Goal: Task Accomplishment & Management: Manage account settings

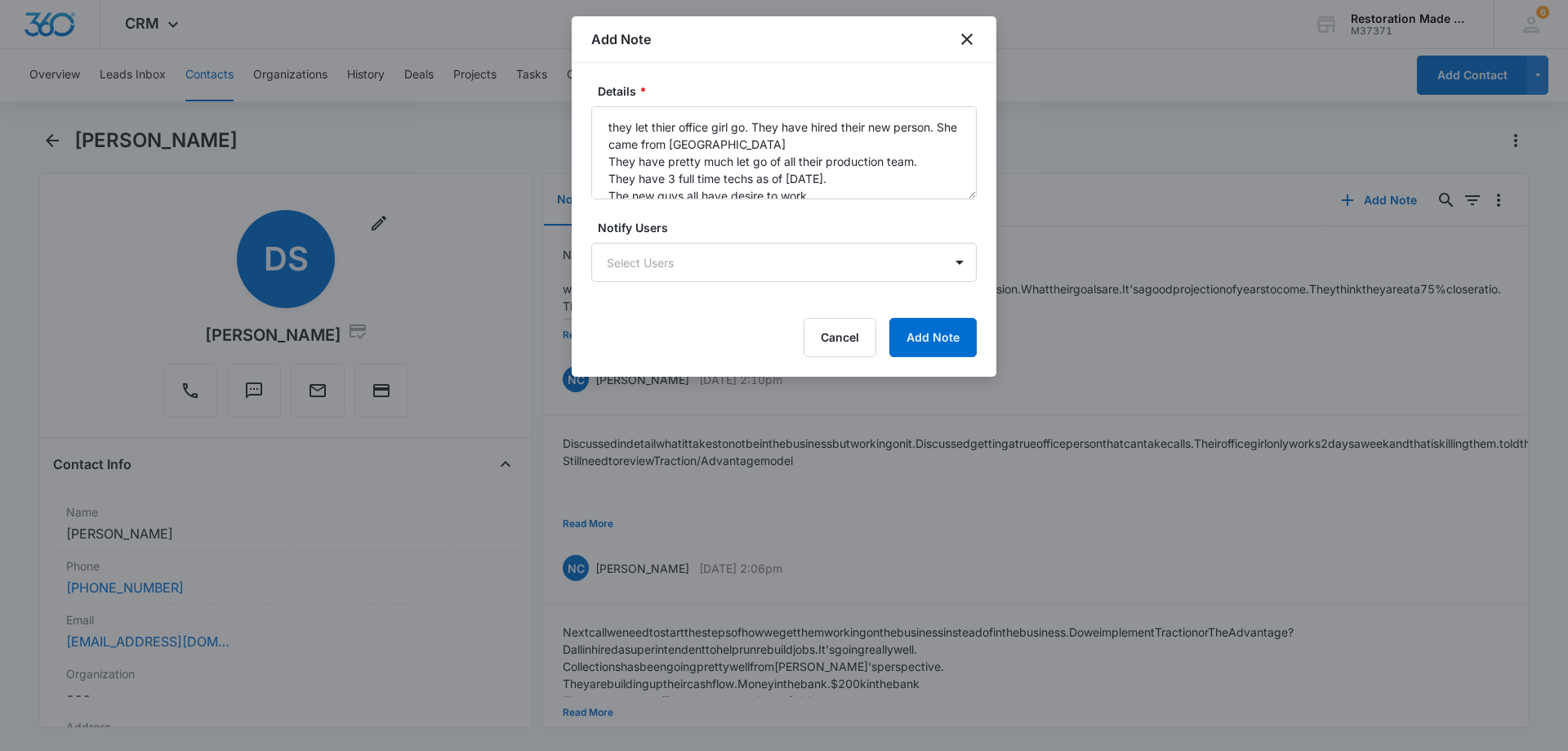
scroll to position [124, 0]
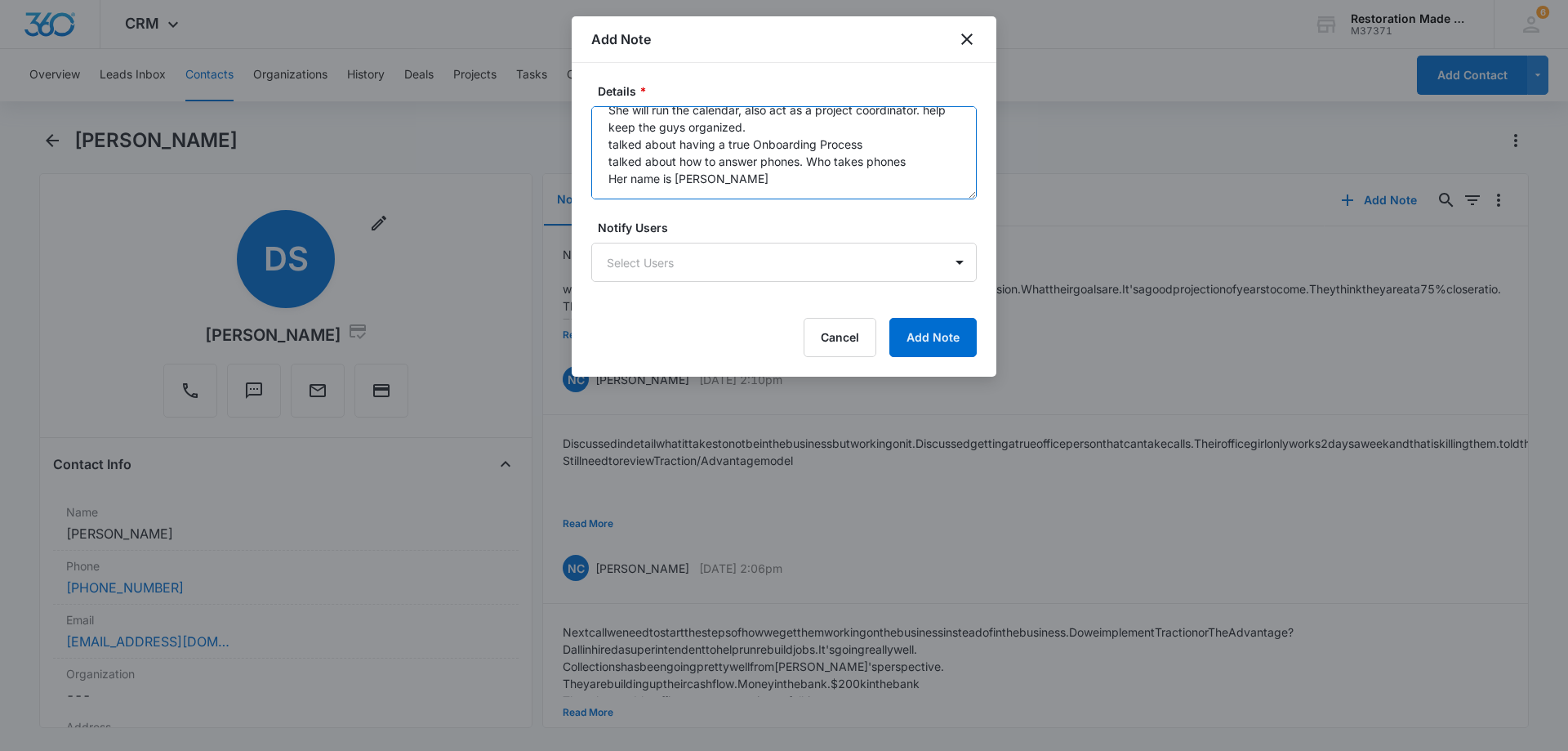
click at [715, 169] on textarea "they let thier office girl go. They have hired their new person. She came from …" at bounding box center [783, 153] width 385 height 93
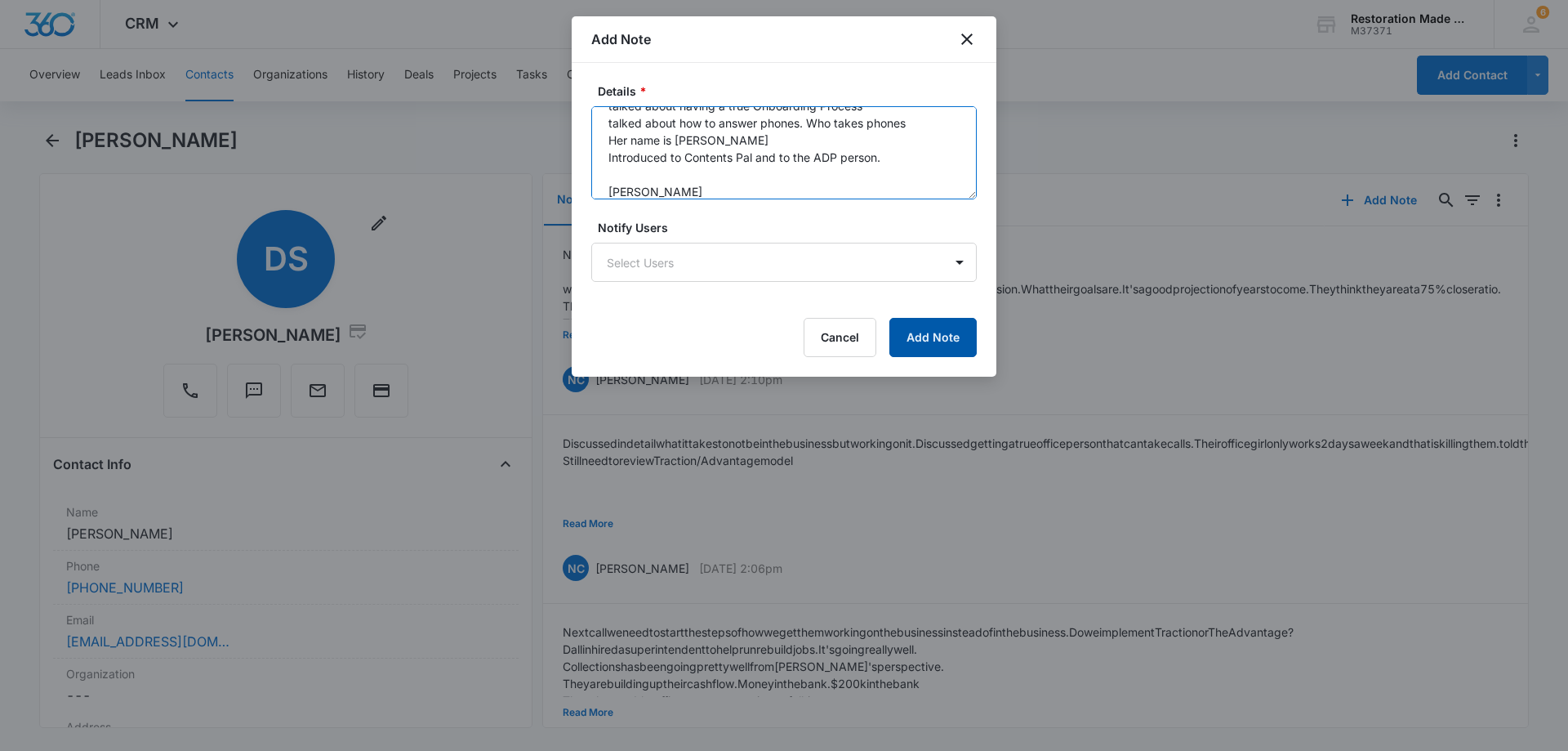
type textarea "they let thier office girl go. They have hired their new person. She came from …"
click at [934, 343] on button "Add Note" at bounding box center [933, 337] width 88 height 39
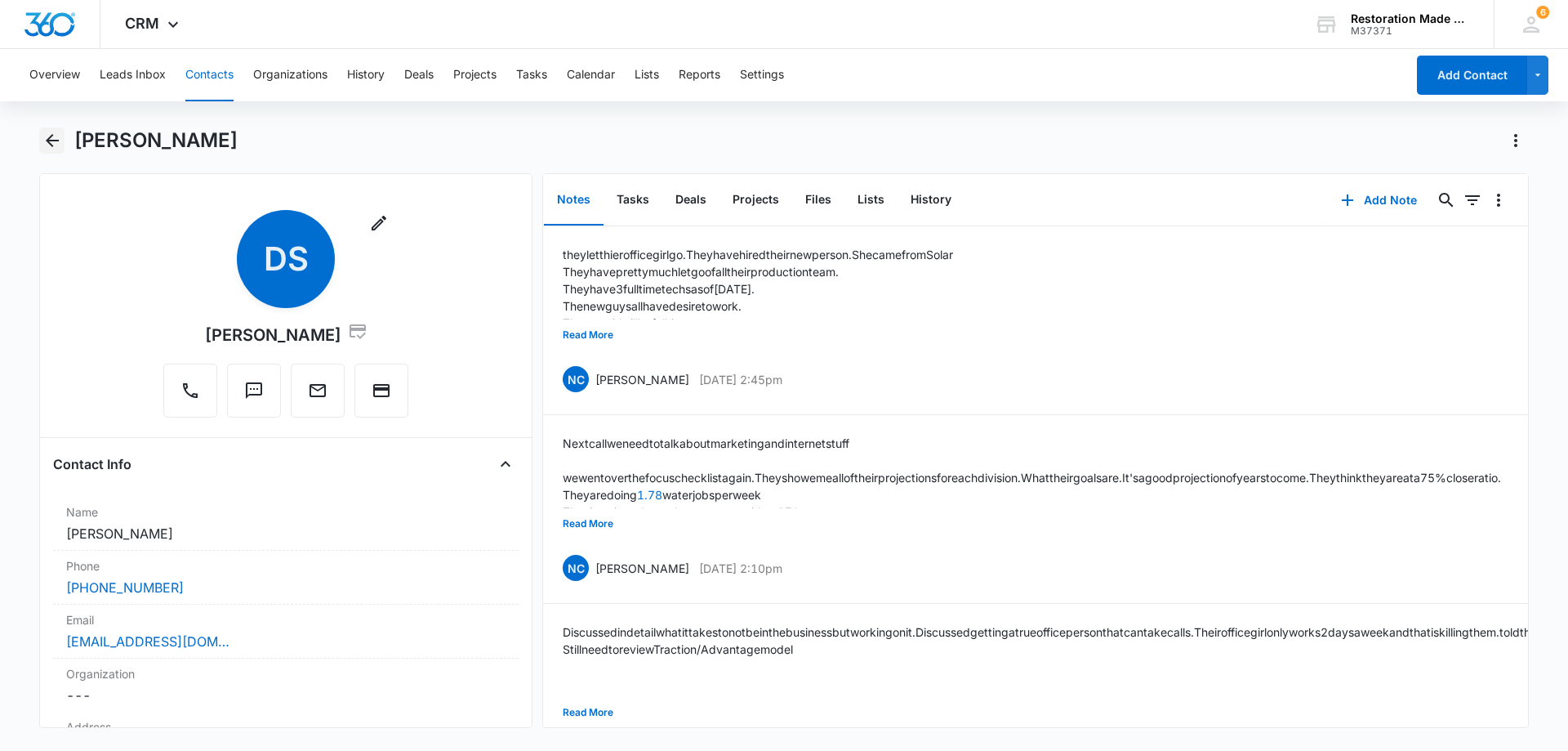
click at [52, 141] on icon "Back" at bounding box center [52, 141] width 13 height 13
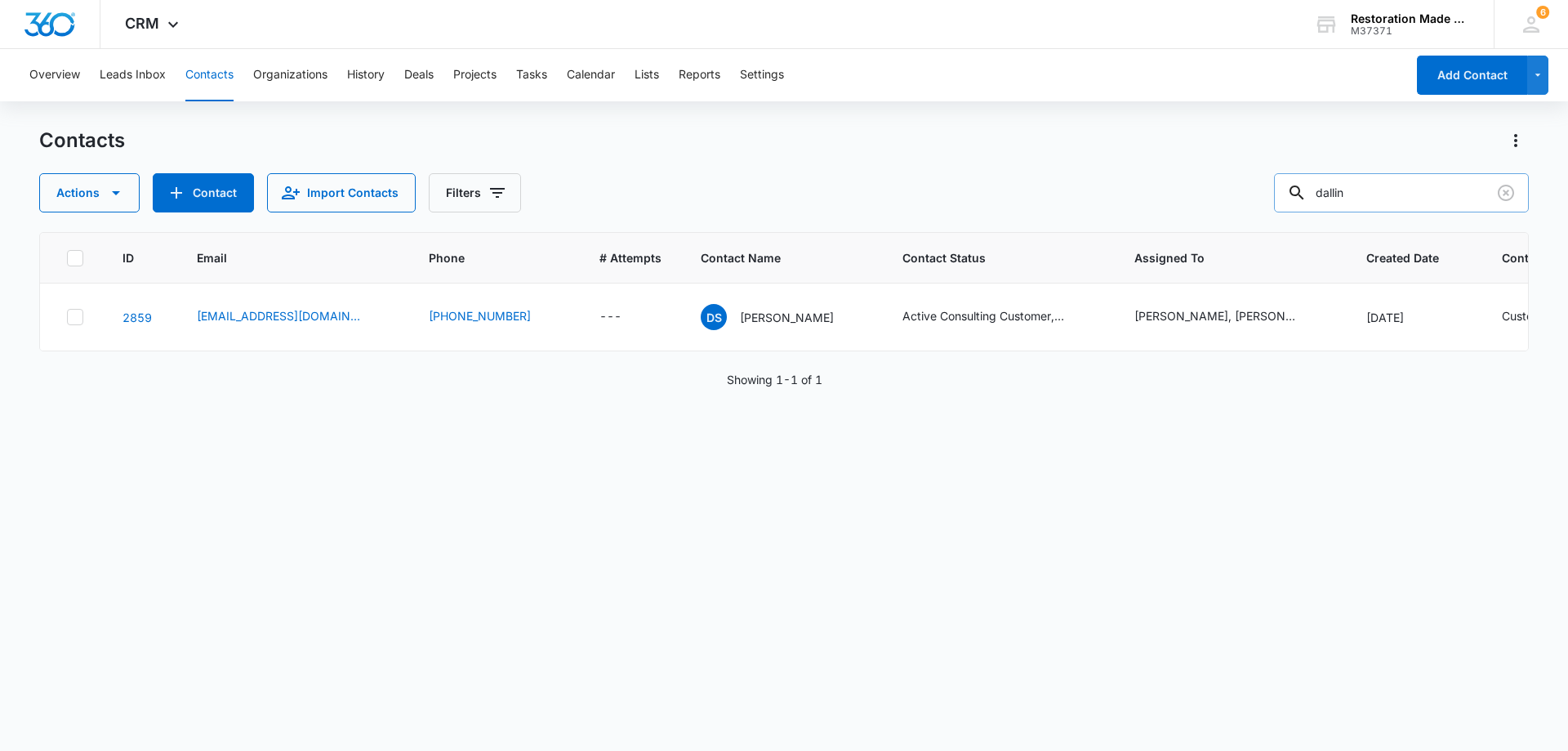
click at [1431, 203] on input "dallin" at bounding box center [1401, 192] width 255 height 39
type input "d"
type input "mark"
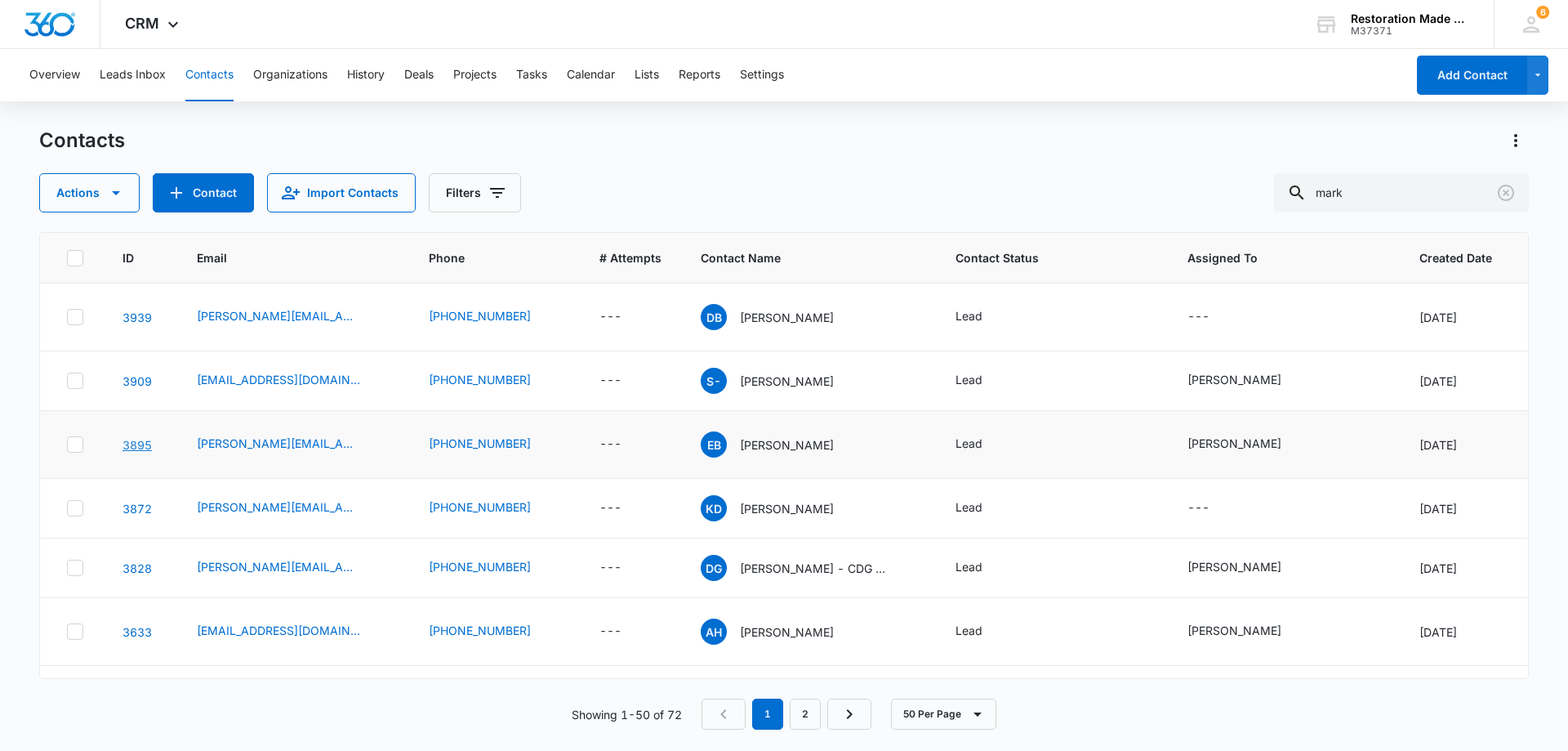
click at [144, 442] on link "3895" at bounding box center [137, 445] width 29 height 14
